Goal: Check status: Check status

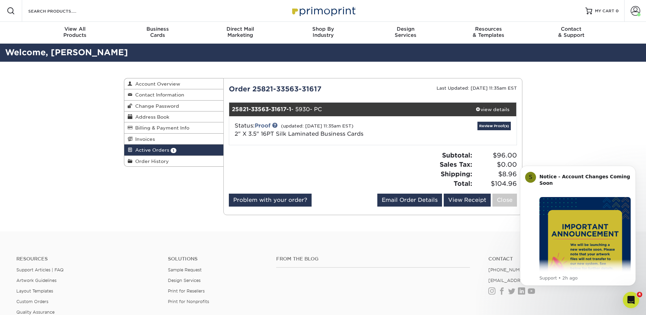
click at [502, 130] on div "Review Proof(s)" at bounding box center [468, 131] width 95 height 18
click at [503, 127] on link "Review Proof(s)" at bounding box center [493, 126] width 33 height 9
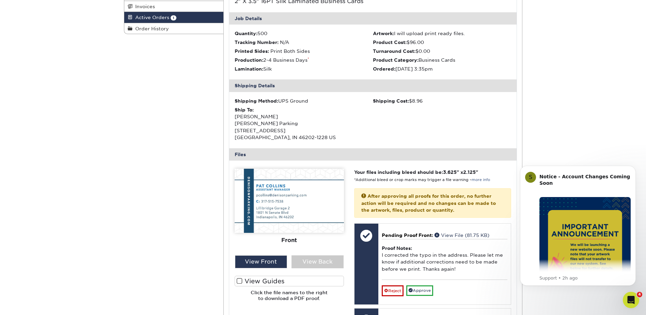
scroll to position [204, 0]
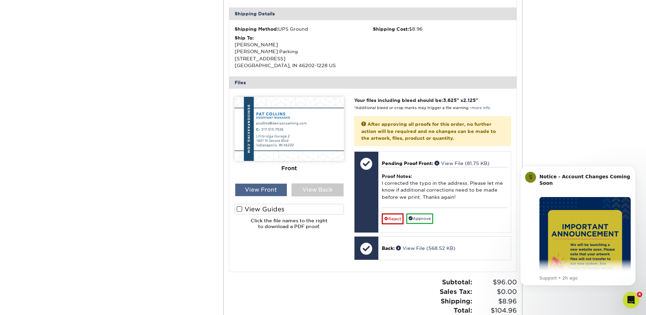
click at [261, 185] on div "View Front" at bounding box center [261, 189] width 52 height 13
click at [262, 190] on div "View Front" at bounding box center [261, 189] width 52 height 13
click at [278, 143] on img at bounding box center [289, 129] width 109 height 64
click at [269, 188] on div "View Front" at bounding box center [261, 189] width 52 height 13
click at [246, 186] on div "View Front" at bounding box center [261, 189] width 52 height 13
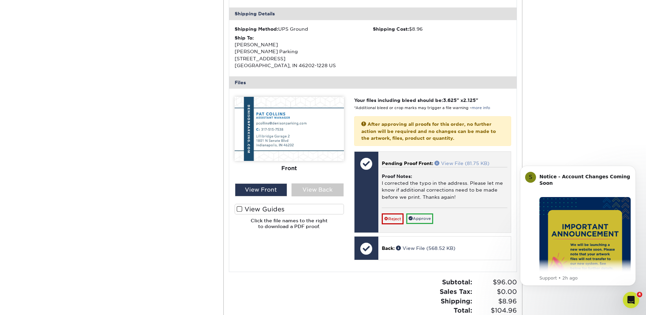
click at [455, 161] on link "View File (81.75 KB)" at bounding box center [462, 162] width 55 height 5
click at [419, 217] on link "Approve" at bounding box center [419, 218] width 27 height 11
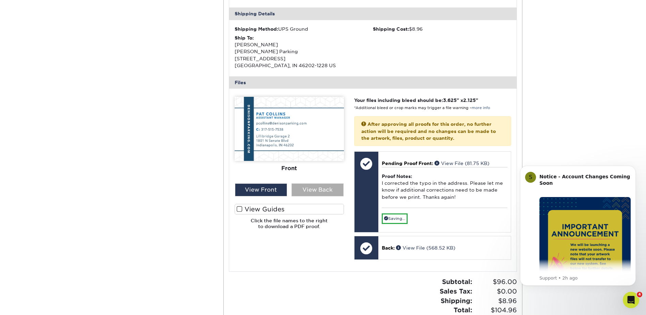
click at [319, 192] on div "View Back" at bounding box center [317, 189] width 52 height 13
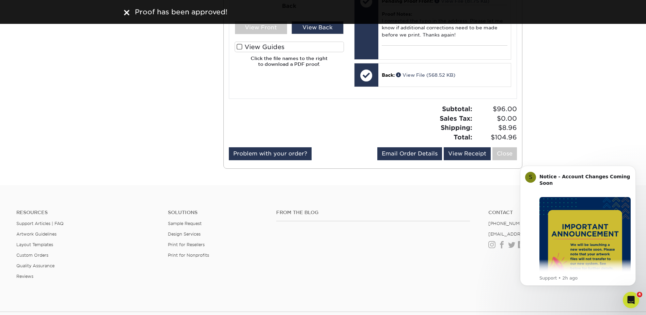
scroll to position [375, 0]
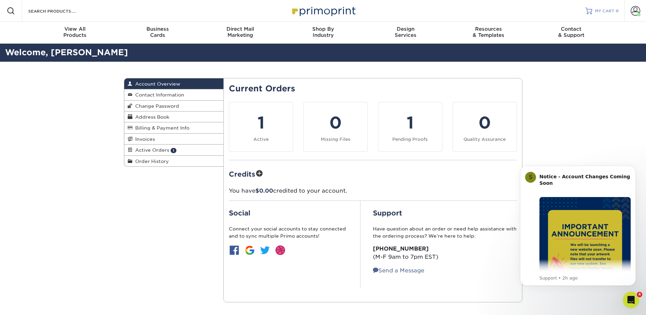
scroll to position [85, 0]
